Goal: Task Accomplishment & Management: Manage account settings

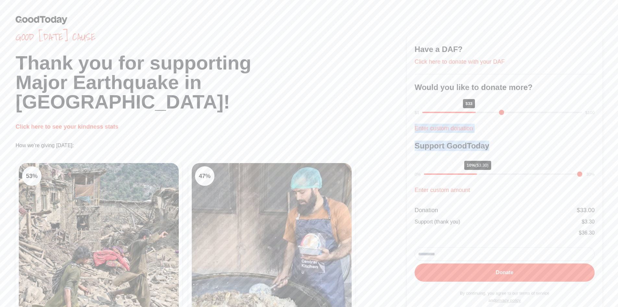
drag, startPoint x: 615, startPoint y: 101, endPoint x: 614, endPoint y: 148, distance: 47.1
click at [614, 148] on div "Good [DATE] cause Thank you for supporting Major Earthquake in [GEOGRAPHIC_DATA…" at bounding box center [309, 211] width 618 height 423
click at [613, 147] on div "Good [DATE] cause Thank you for supporting Major Earthquake in [GEOGRAPHIC_DATA…" at bounding box center [309, 211] width 618 height 423
click at [45, 123] on link "Click here to see your kindness stats" at bounding box center [67, 126] width 103 height 6
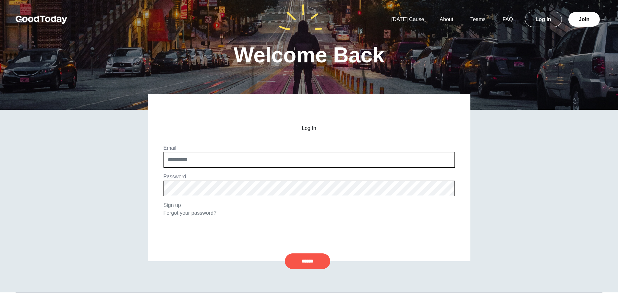
drag, startPoint x: 317, startPoint y: 213, endPoint x: 239, endPoint y: 176, distance: 86.5
click at [317, 213] on section "Log In Email Password Sign up Forgot your password?" at bounding box center [309, 170] width 291 height 91
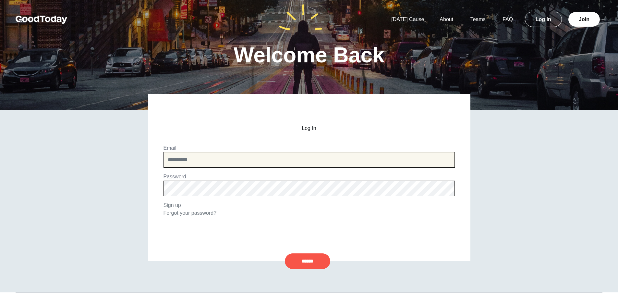
click at [230, 162] on input "email" at bounding box center [309, 160] width 291 height 16
